Goal: Navigation & Orientation: Find specific page/section

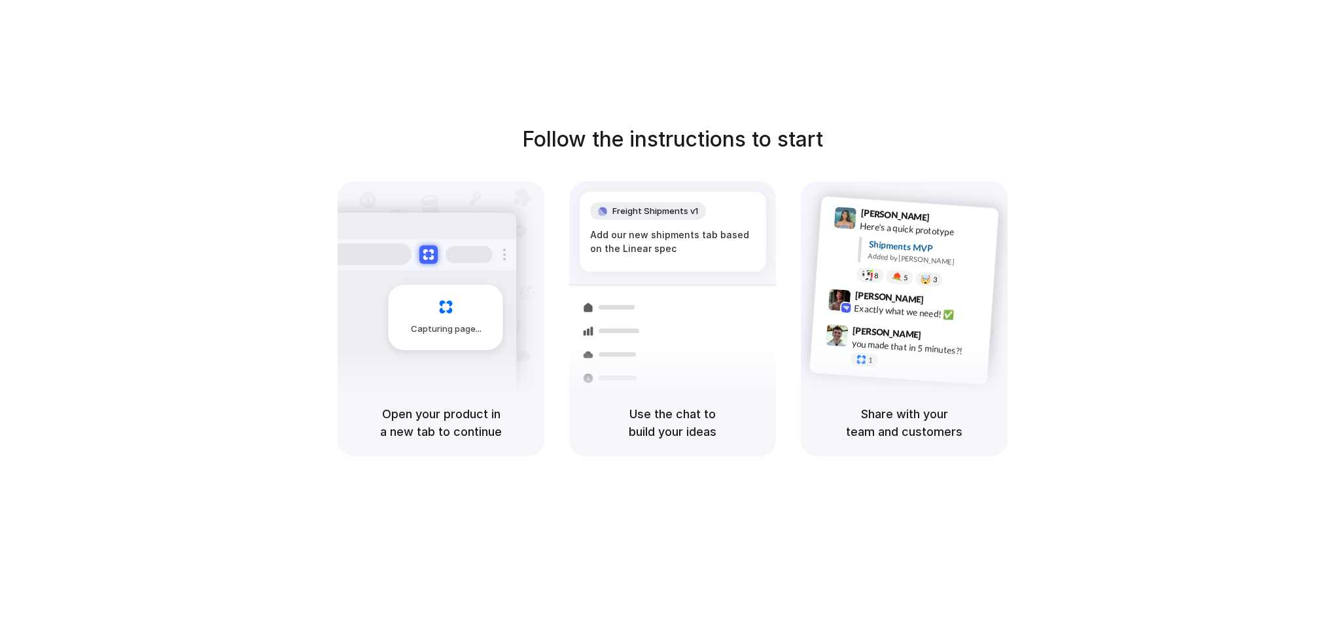
click at [79, 24] on div "Follow the instructions to start Capturing page Open your product in a new tab …" at bounding box center [672, 335] width 1345 height 670
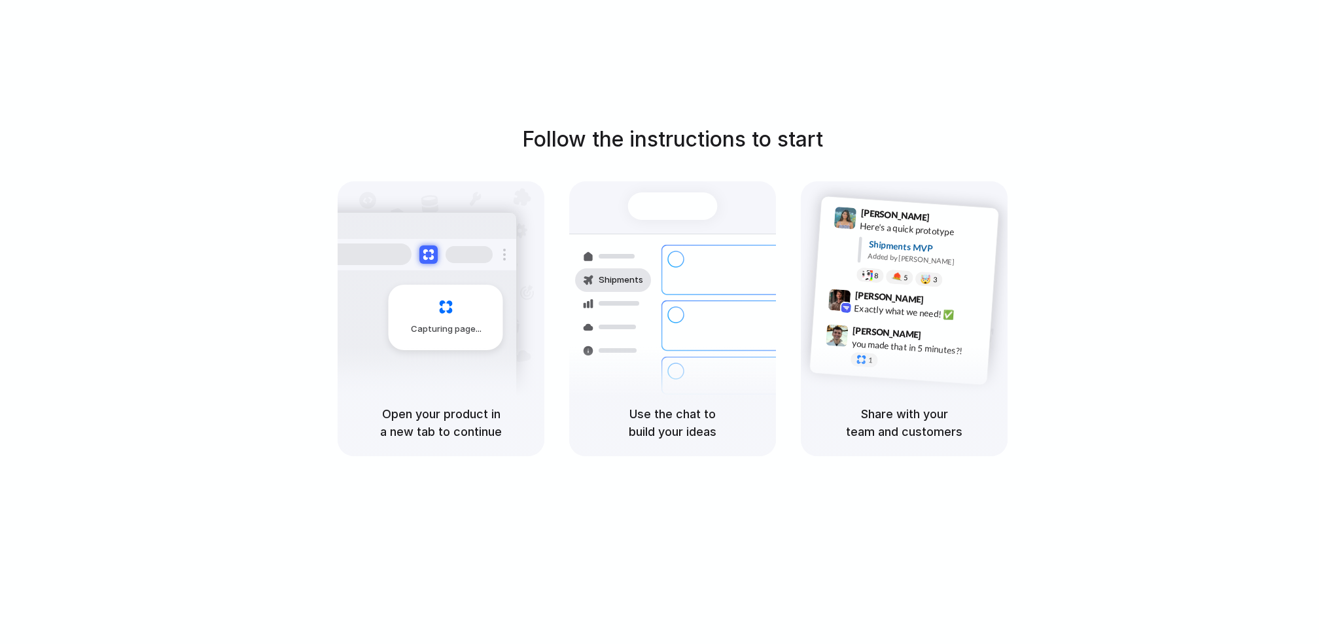
click at [519, 132] on div "Follow the instructions to start Capturing page Open your product in a new tab …" at bounding box center [672, 290] width 1319 height 332
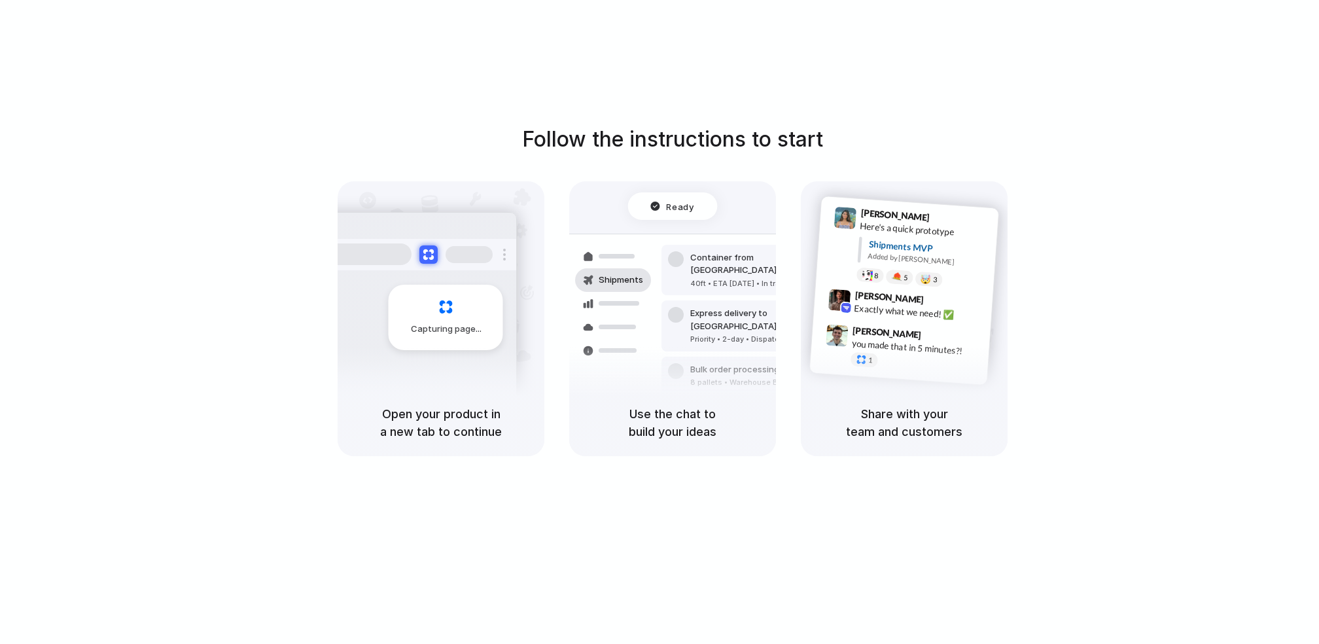
drag, startPoint x: 517, startPoint y: 145, endPoint x: 850, endPoint y: 137, distance: 333.0
click at [850, 137] on div "Follow the instructions to start Capturing page Open your product in a new tab …" at bounding box center [672, 290] width 1319 height 332
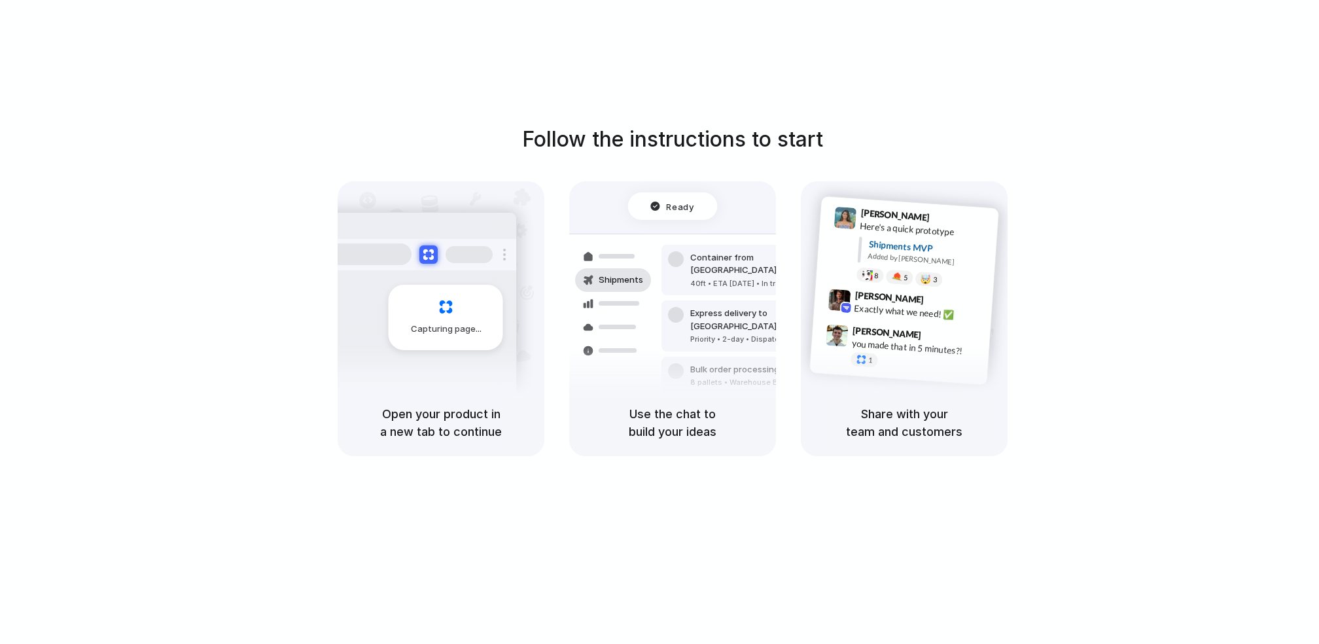
click at [757, 137] on h1 "Follow the instructions to start" at bounding box center [672, 139] width 301 height 31
click at [826, 145] on div "Follow the instructions to start Capturing page Open your product in a new tab …" at bounding box center [672, 290] width 1319 height 332
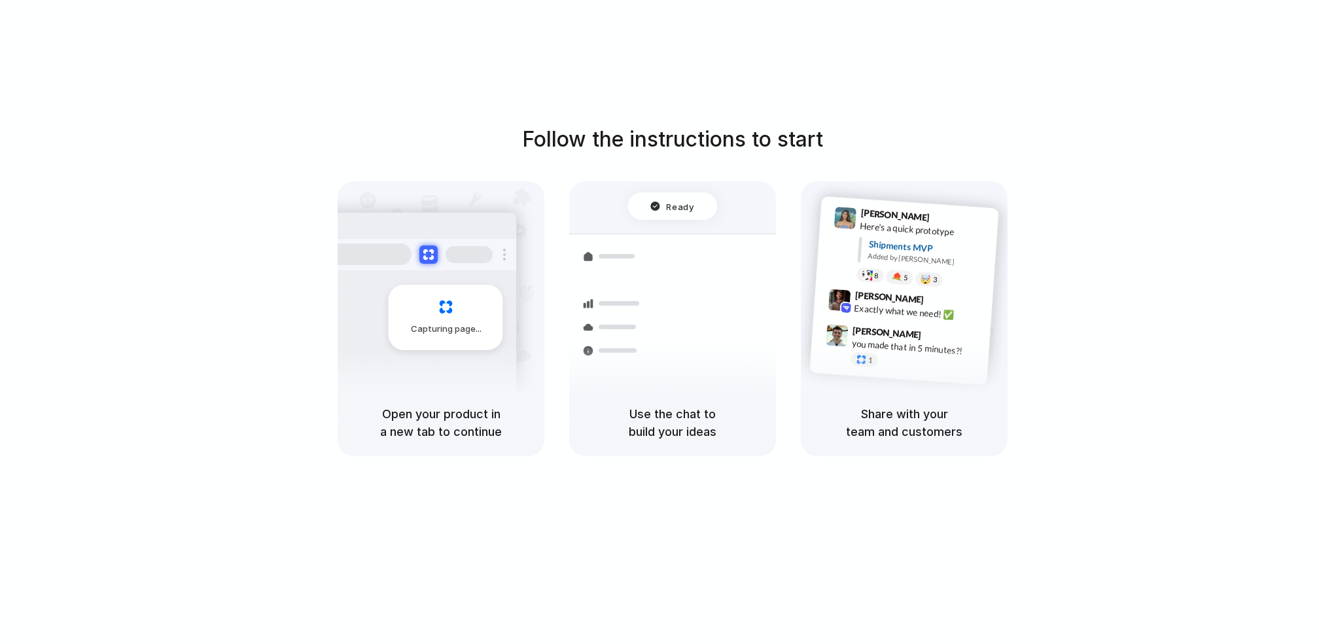
drag, startPoint x: 840, startPoint y: 145, endPoint x: 495, endPoint y: 147, distance: 344.7
click at [494, 147] on div "Follow the instructions to start Capturing page Open your product in a new tab …" at bounding box center [672, 290] width 1319 height 332
click at [495, 147] on div "Follow the instructions to start Capturing page Open your product in a new tab …" at bounding box center [672, 290] width 1319 height 332
drag, startPoint x: 514, startPoint y: 141, endPoint x: 1001, endPoint y: 141, distance: 486.6
click at [1001, 141] on div "Follow the instructions to start Capturing page Open your product in a new tab …" at bounding box center [672, 290] width 1319 height 332
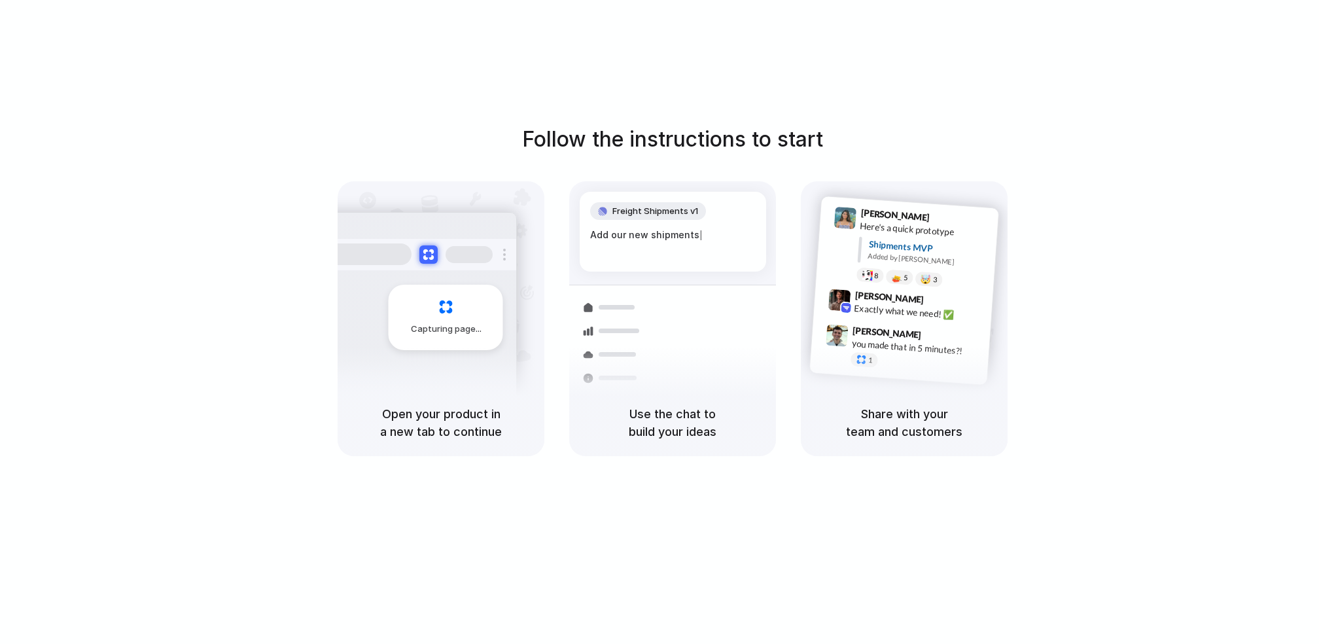
click at [1001, 141] on div "Follow the instructions to start Capturing page Open your product in a new tab …" at bounding box center [672, 290] width 1319 height 332
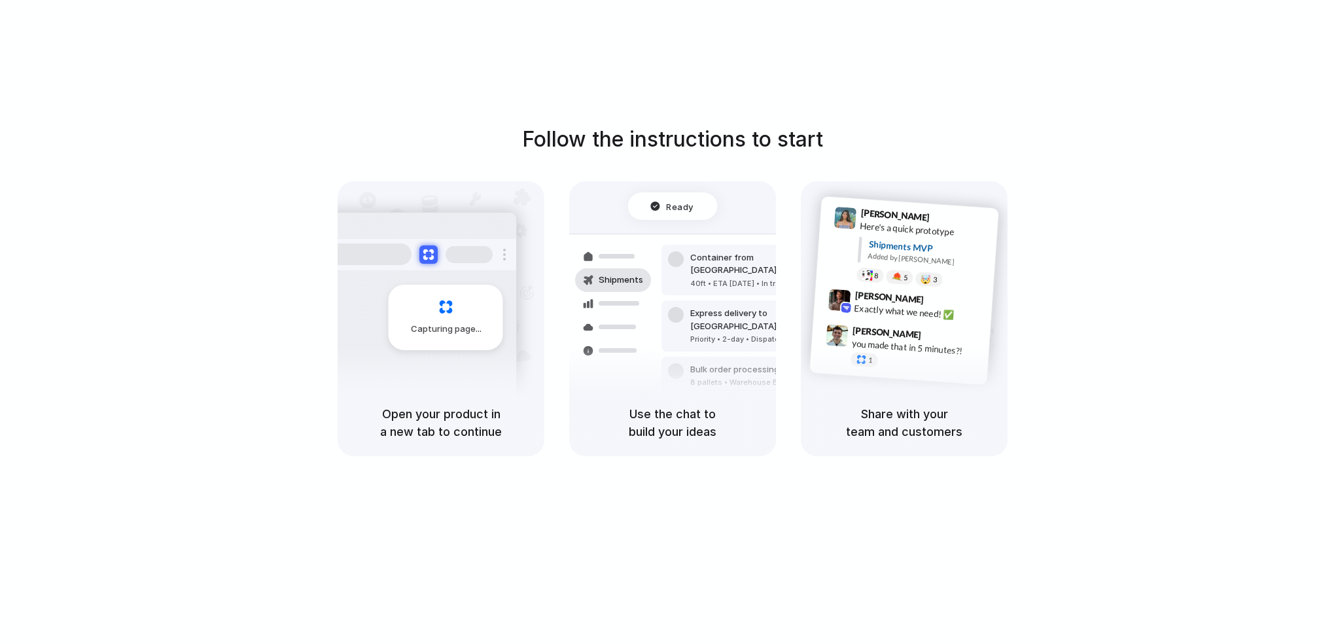
click at [177, 225] on div "Follow the instructions to start Capturing page Open your product in a new tab …" at bounding box center [672, 290] width 1319 height 332
click at [659, 322] on div at bounding box center [659, 322] width 0 height 0
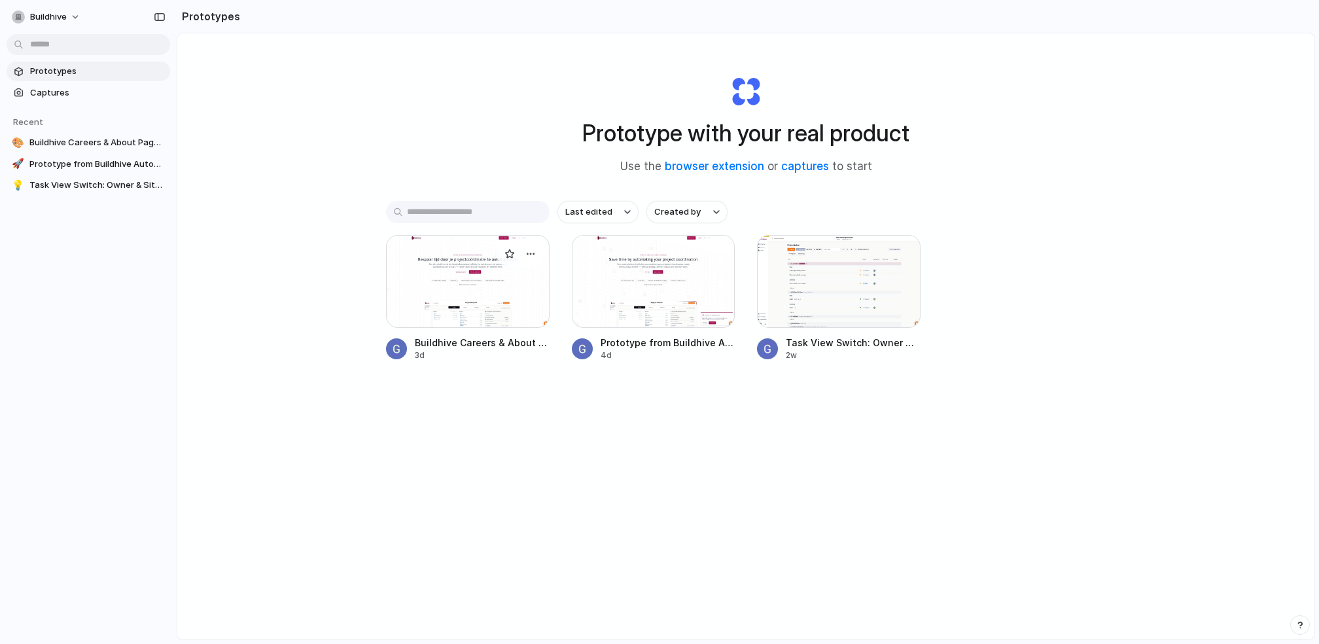
click at [469, 298] on div at bounding box center [468, 281] width 164 height 93
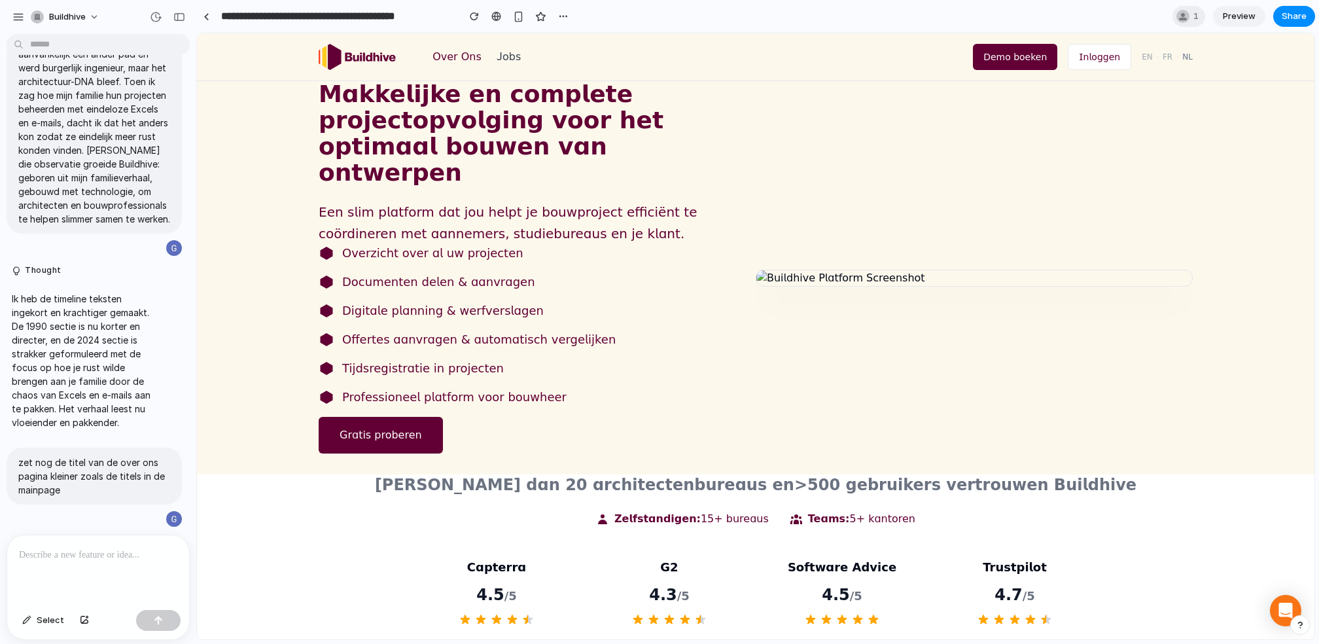
click at [462, 60] on button "Over Ons" at bounding box center [456, 57] width 49 height 16
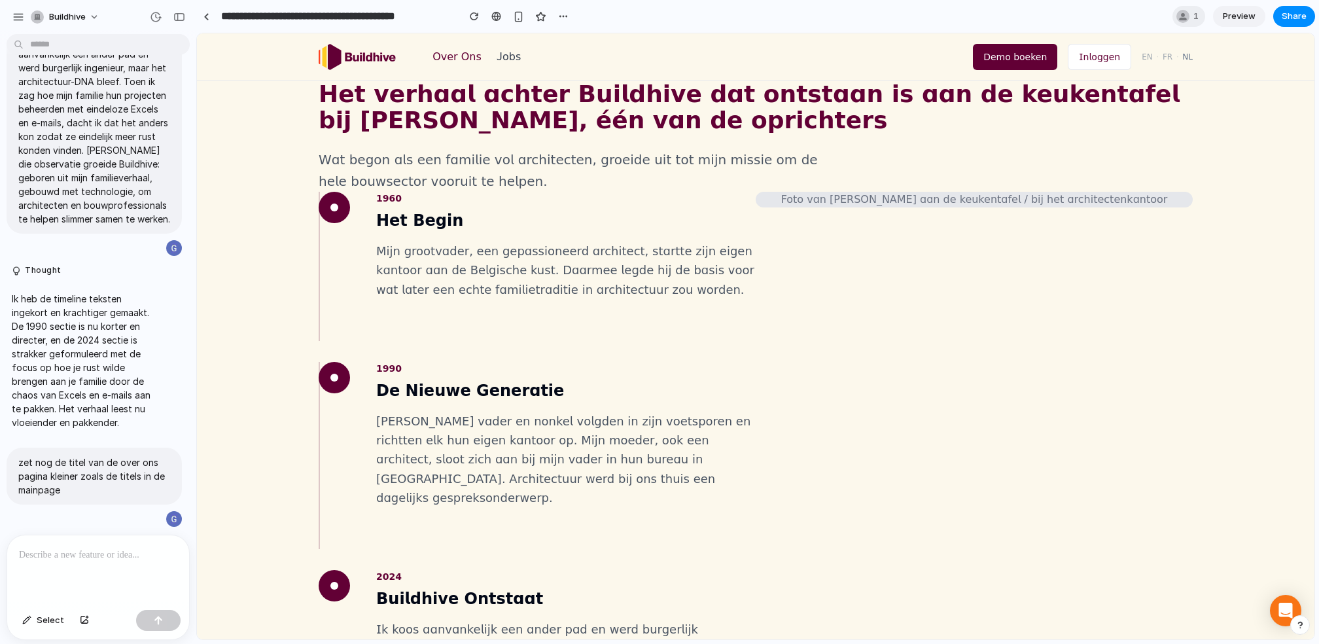
click at [341, 60] on img at bounding box center [357, 57] width 77 height 26
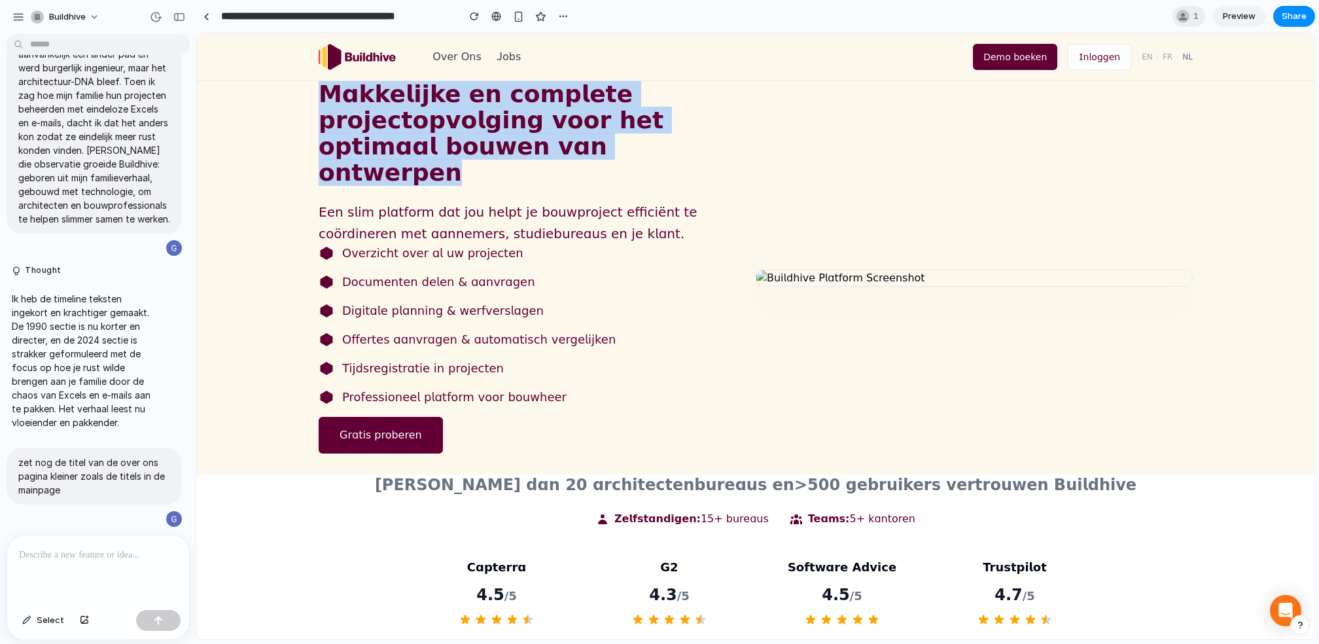
drag, startPoint x: 303, startPoint y: 96, endPoint x: 587, endPoint y: 152, distance: 289.4
click at [587, 152] on div "Makkelijke en complete projectopvolging voor het optimaal bouwen van ontwerpen …" at bounding box center [756, 277] width 916 height 393
click at [587, 152] on h1 "Makkelijke en complete projectopvolging voor het optimaal bouwen van ontwerpen" at bounding box center [537, 133] width 437 height 105
drag, startPoint x: 587, startPoint y: 152, endPoint x: 318, endPoint y: 91, distance: 275.7
click at [317, 91] on div "Makkelijke en complete projectopvolging voor het optimaal bouwen van ontwerpen …" at bounding box center [756, 277] width 916 height 393
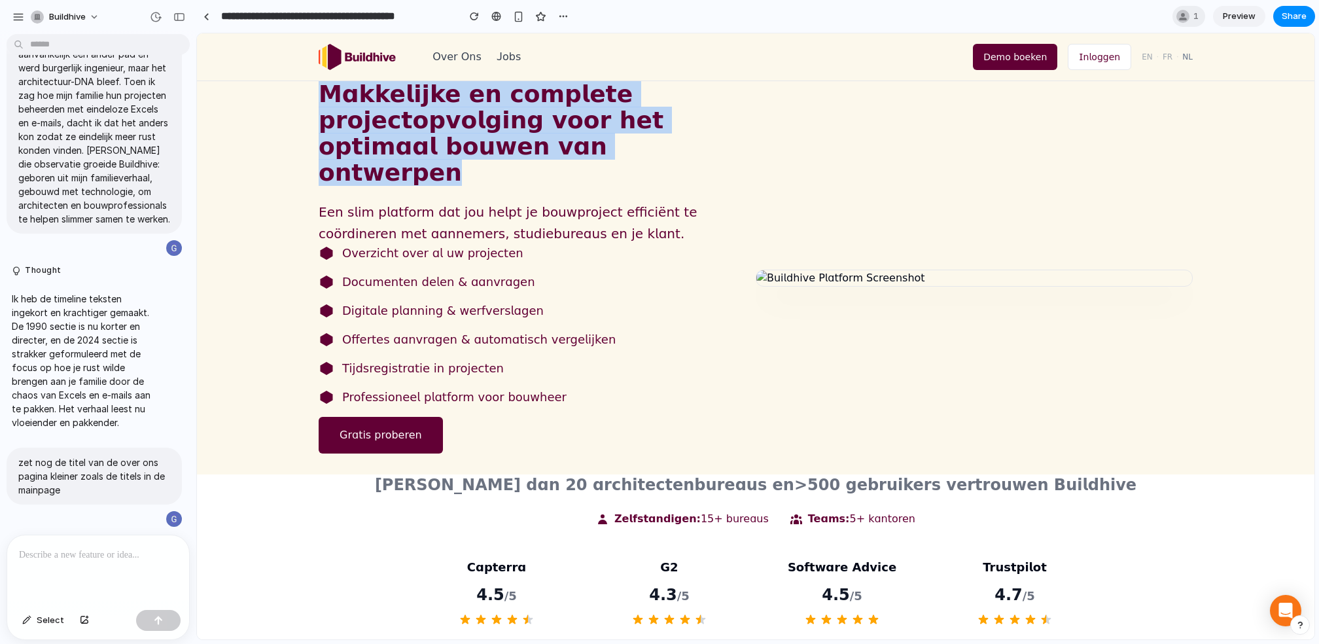
click at [319, 91] on h1 "Makkelijke en complete projectopvolging voor het optimaal bouwen van ontwerpen" at bounding box center [537, 133] width 437 height 105
